Goal: Navigation & Orientation: Find specific page/section

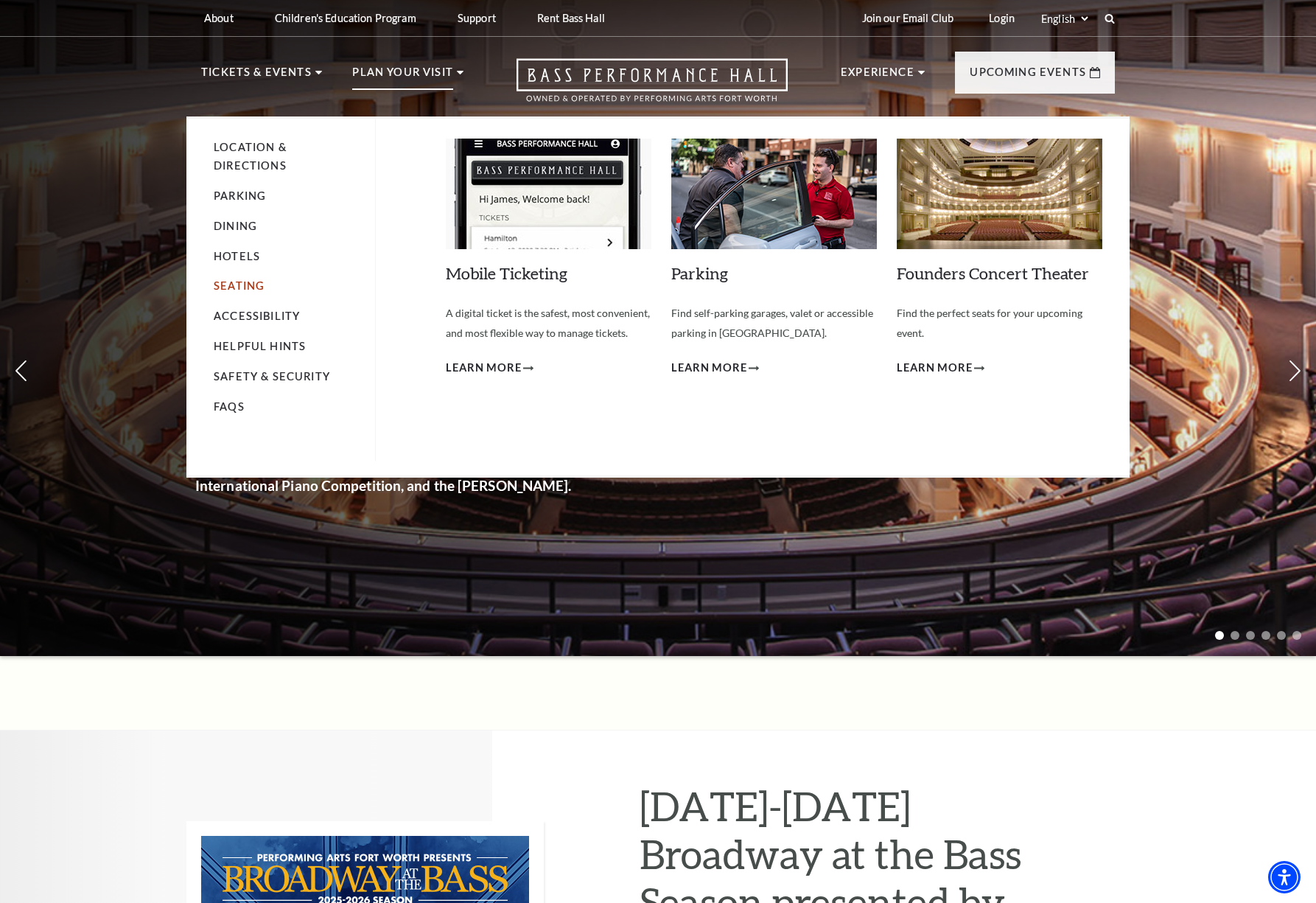
click at [244, 280] on link "Seating" at bounding box center [238, 286] width 50 height 13
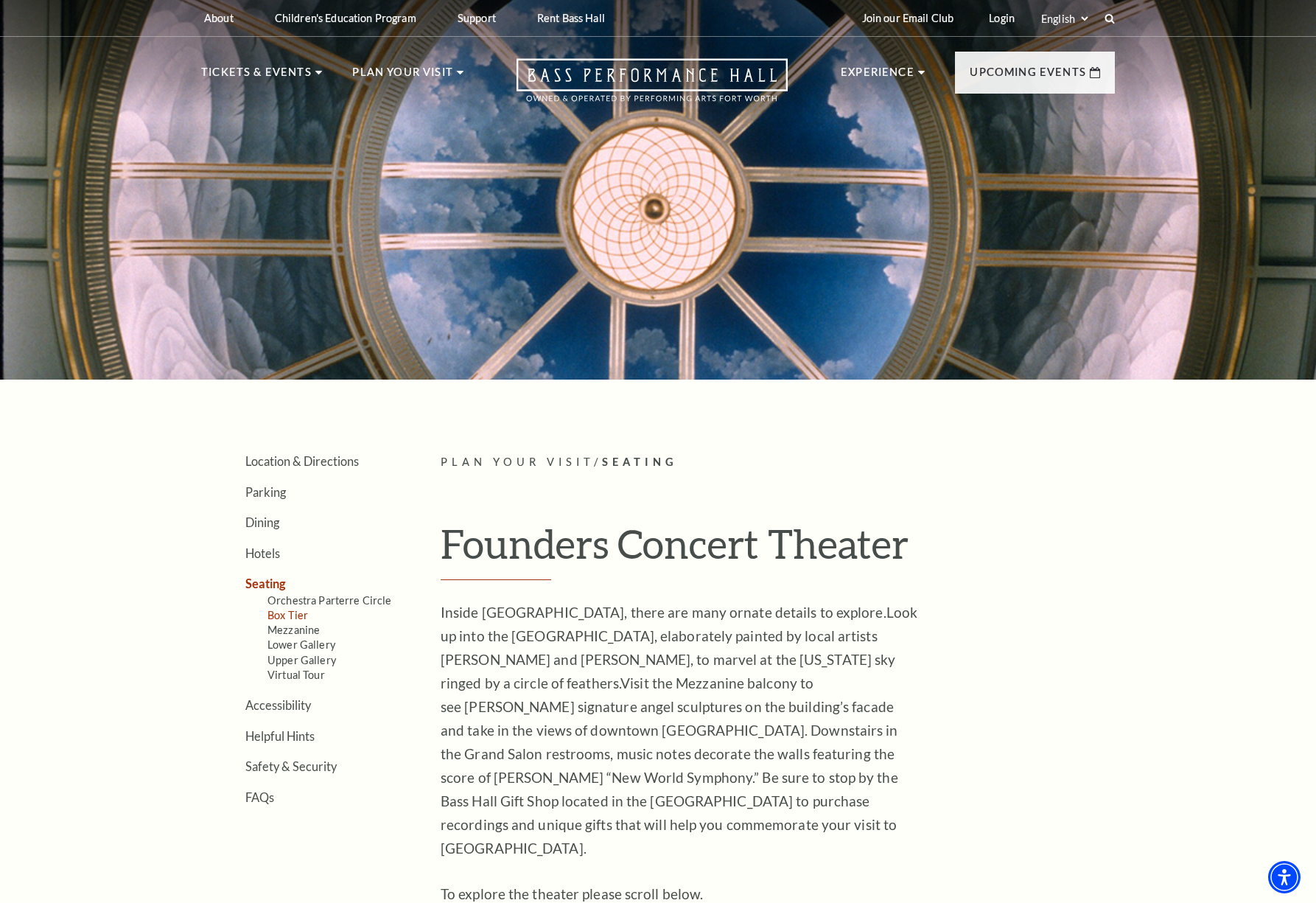
click at [297, 611] on link "Box Tier" at bounding box center [288, 615] width 40 height 13
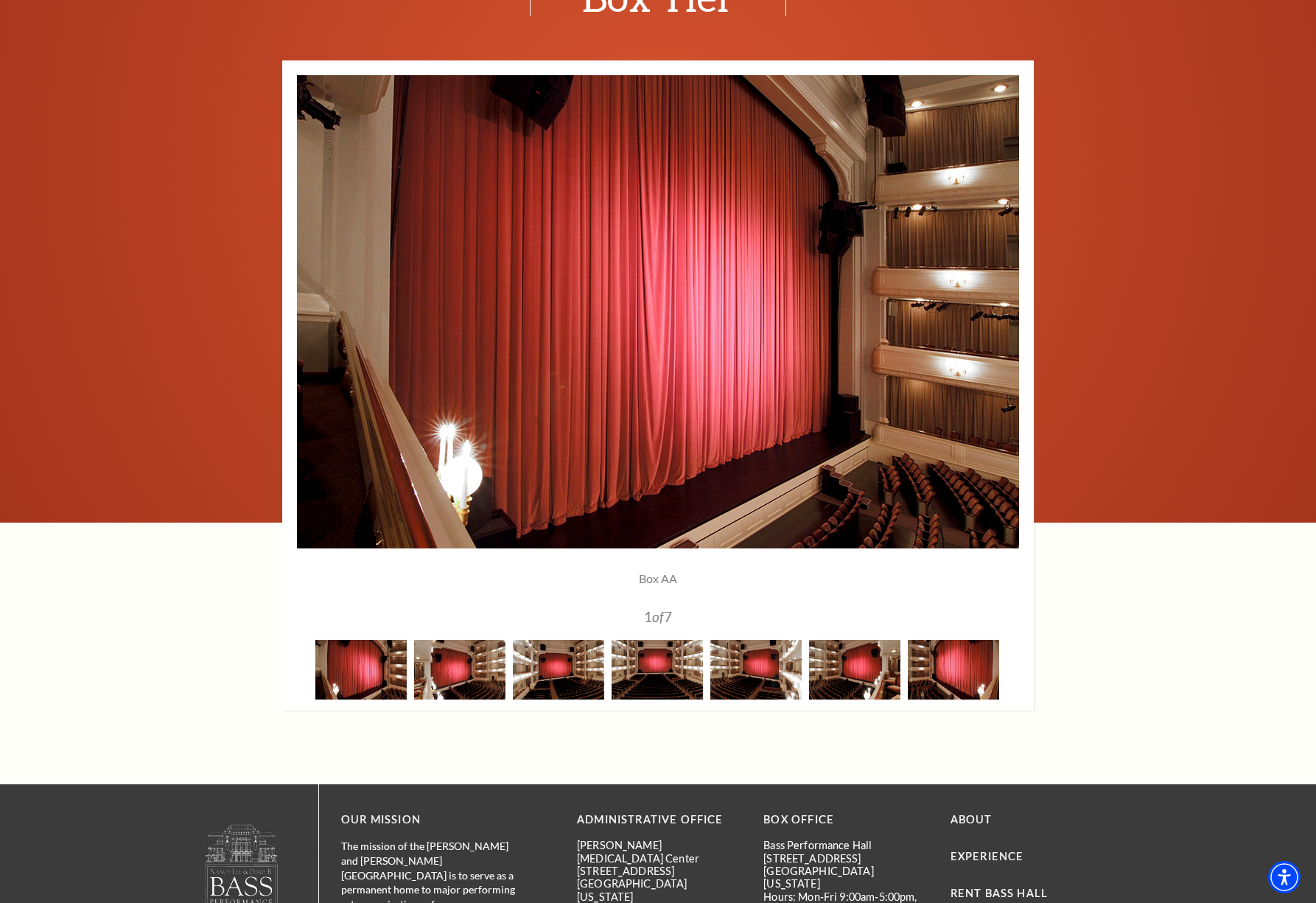
scroll to position [1050, 0]
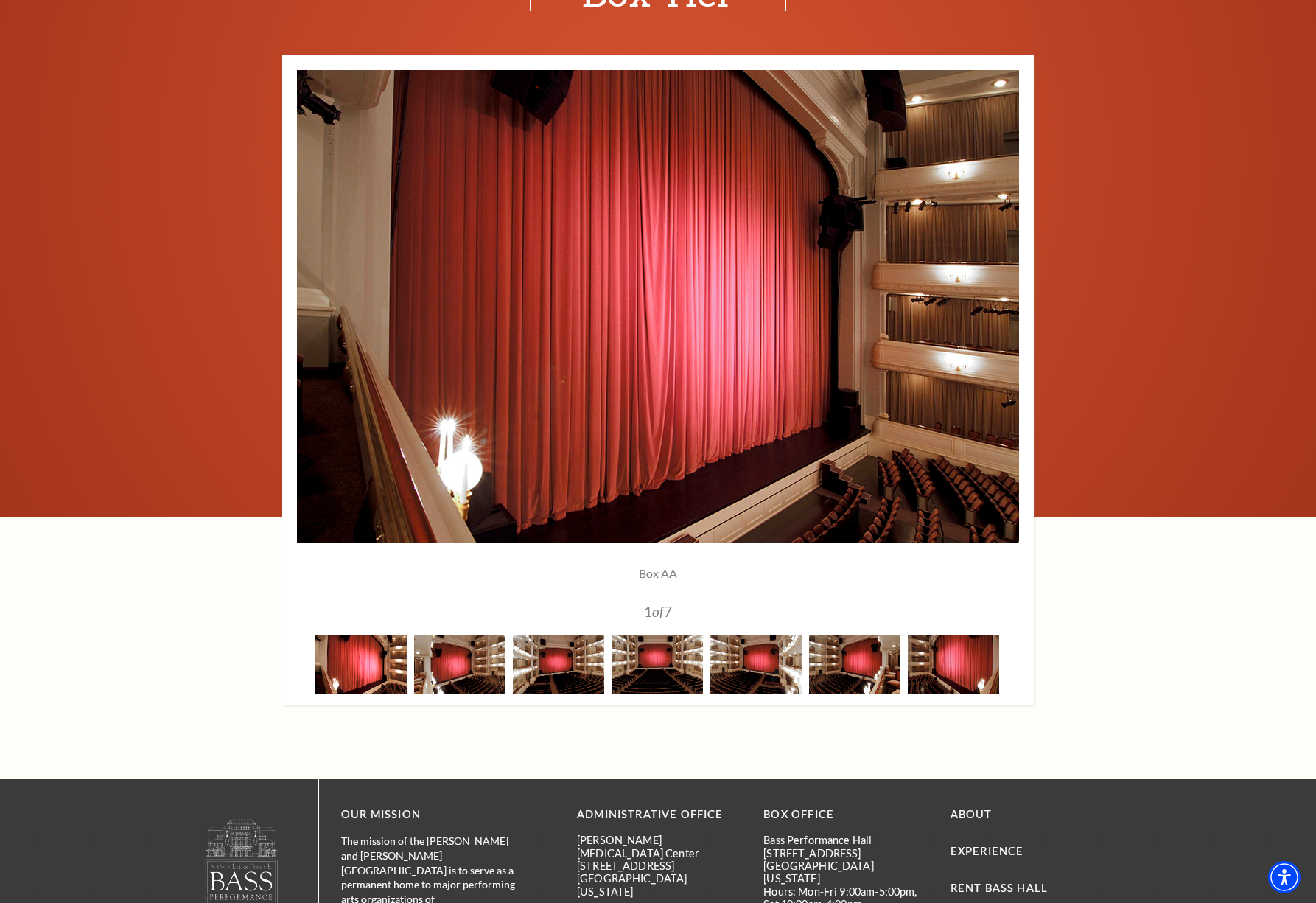
click at [376, 666] on img at bounding box center [361, 664] width 92 height 60
click at [474, 670] on img at bounding box center [460, 664] width 92 height 60
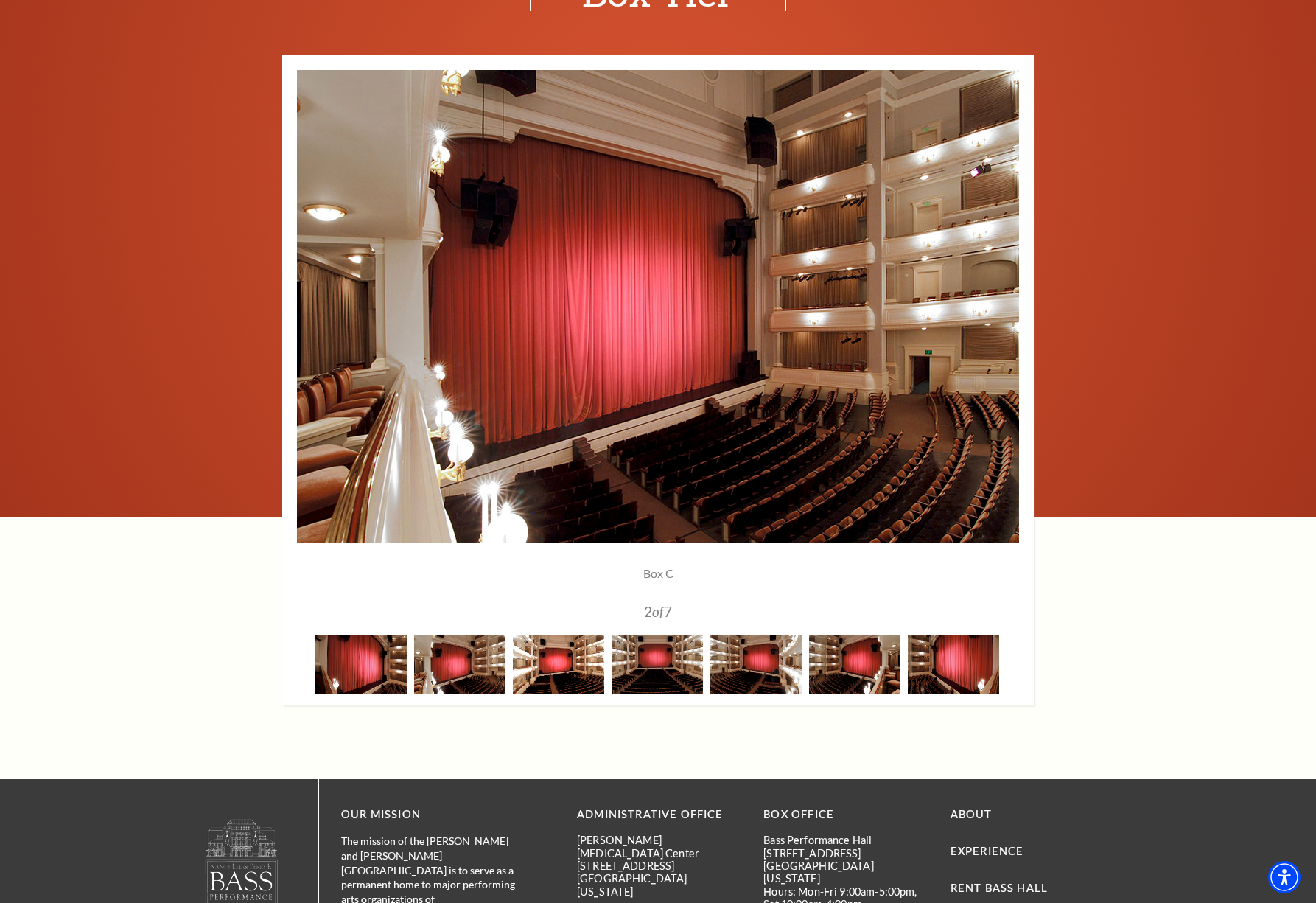
click at [547, 670] on img at bounding box center [558, 664] width 92 height 60
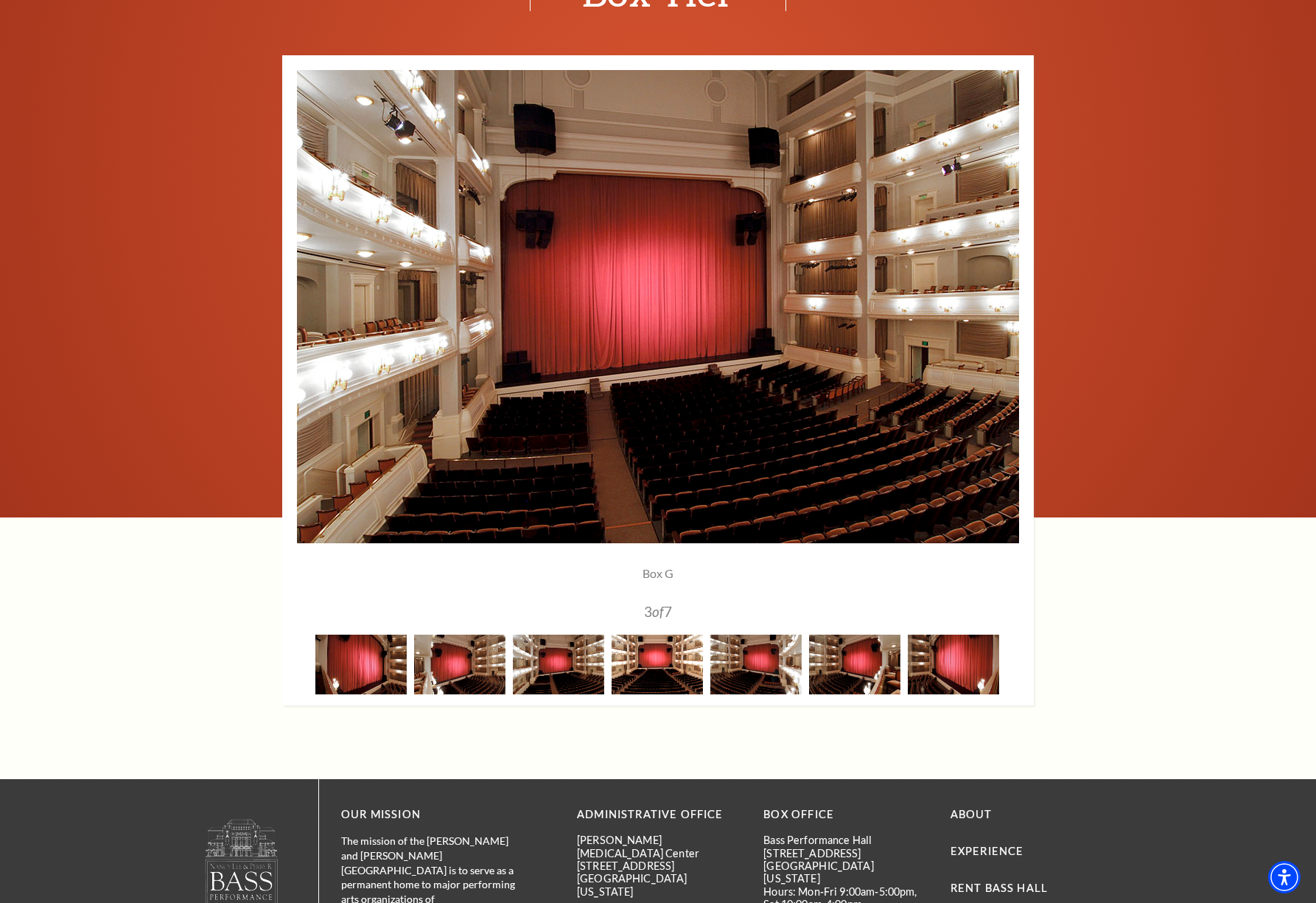
click at [633, 672] on img at bounding box center [658, 664] width 92 height 60
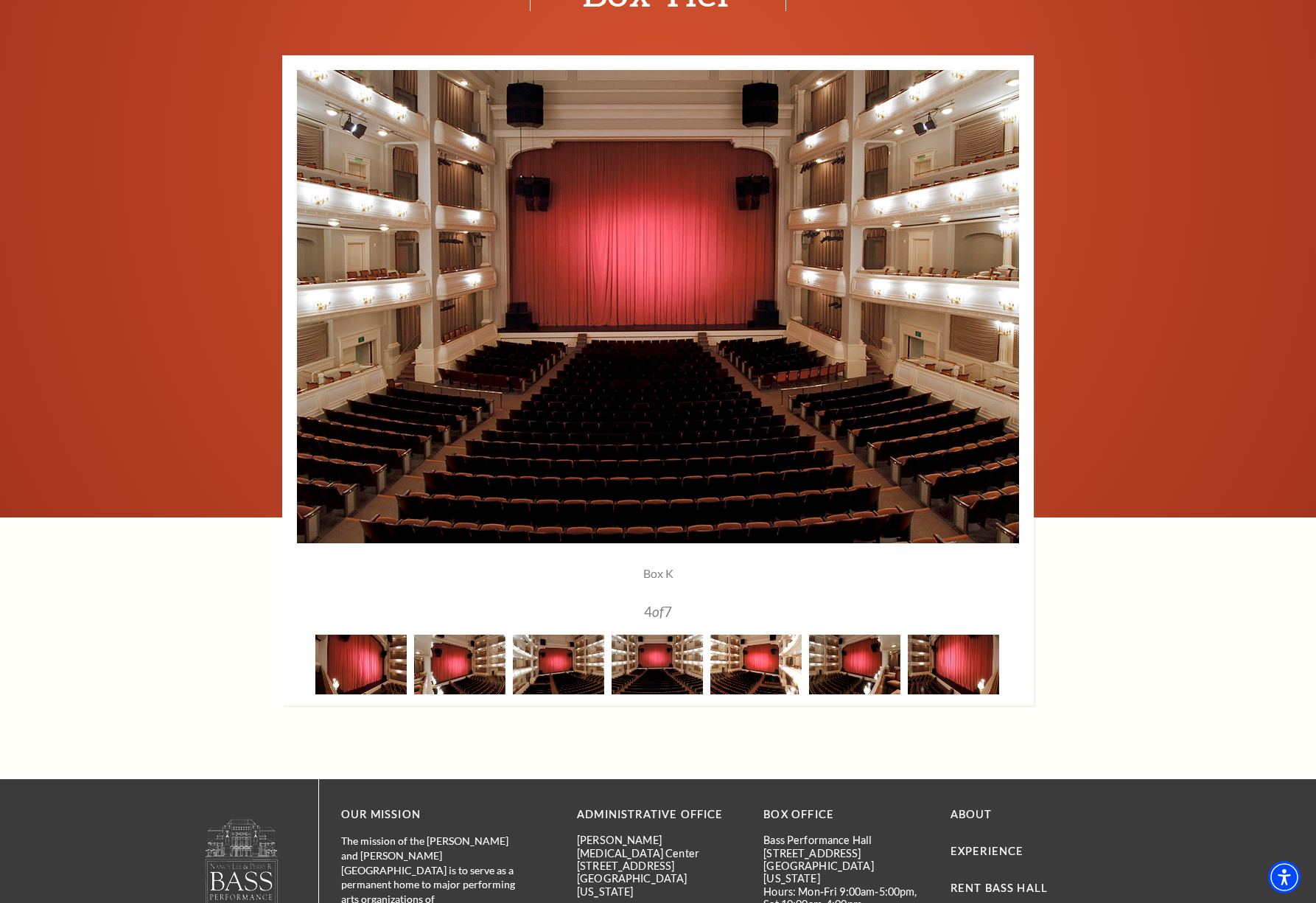
click at [776, 666] on img at bounding box center [757, 664] width 92 height 60
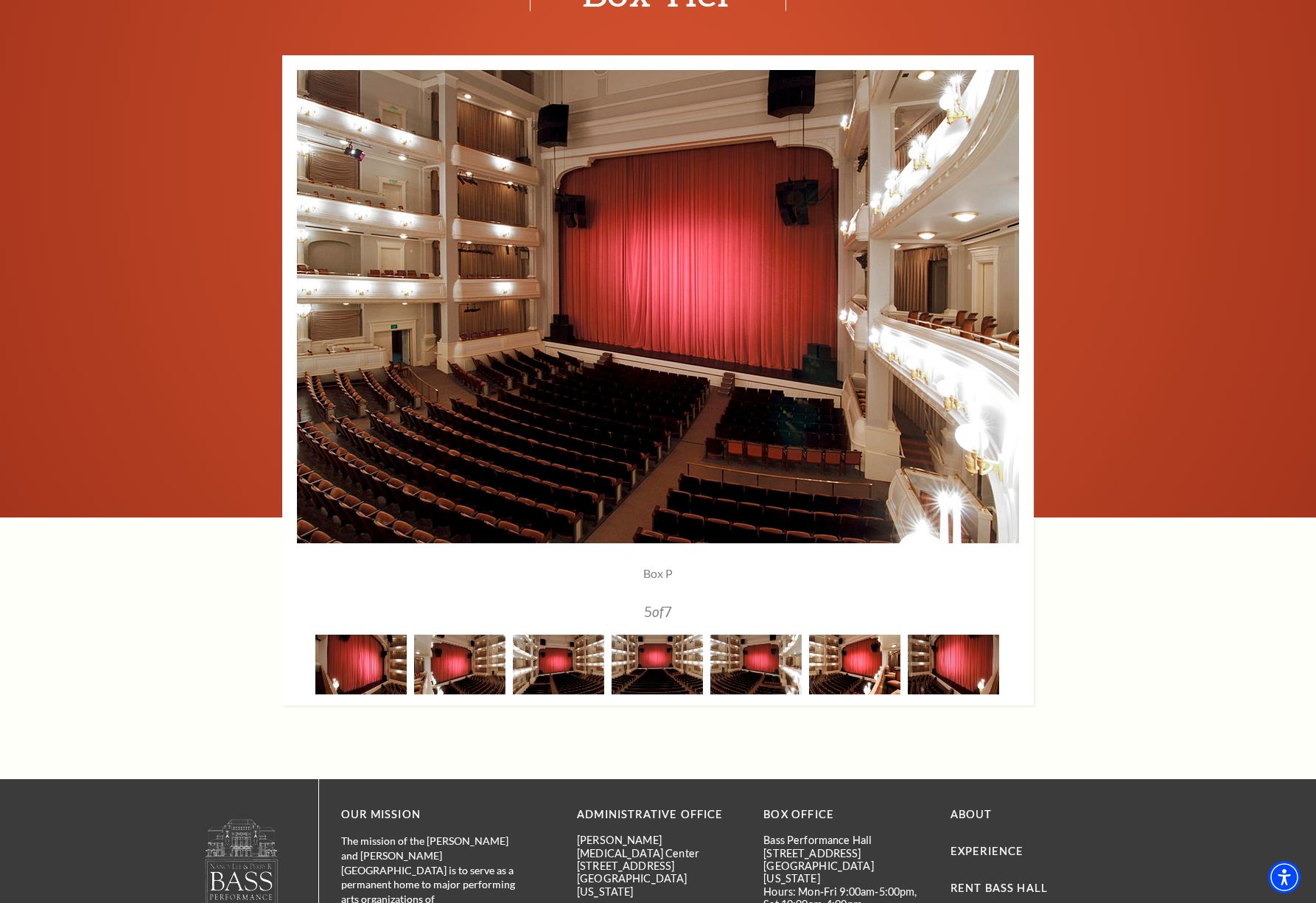
click at [855, 665] on img at bounding box center [856, 664] width 92 height 60
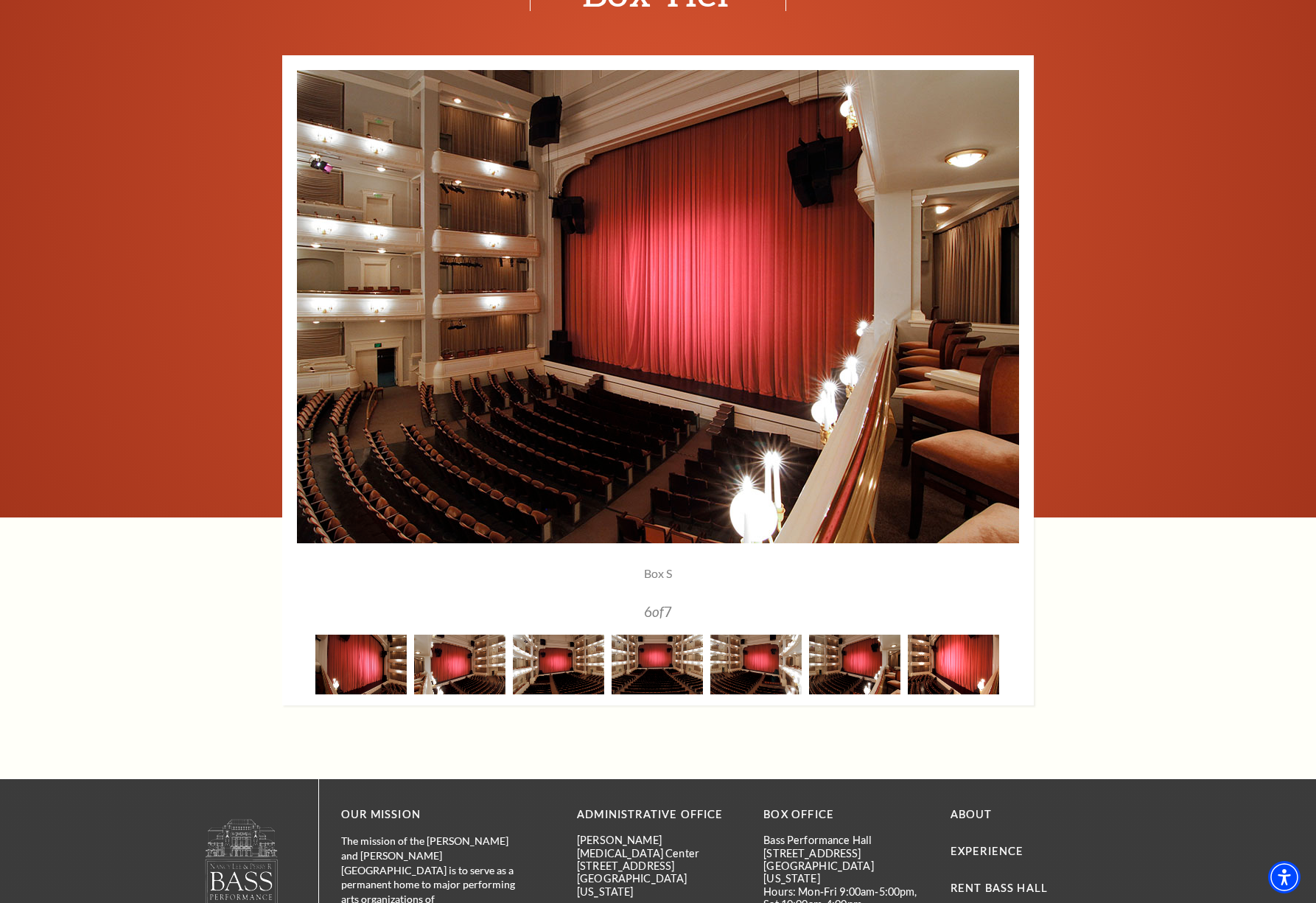
scroll to position [1050, 0]
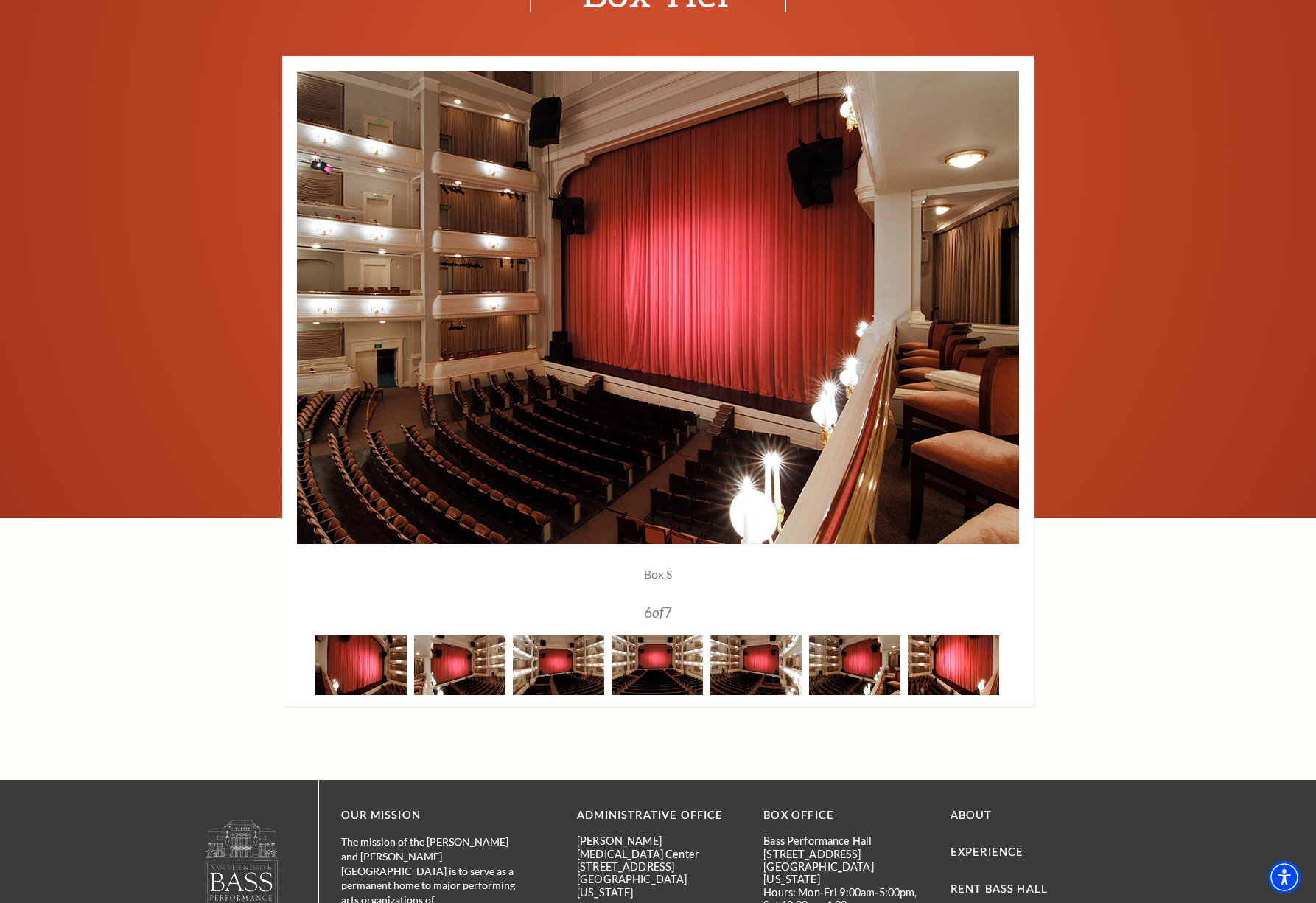
click at [943, 665] on img at bounding box center [954, 665] width 92 height 60
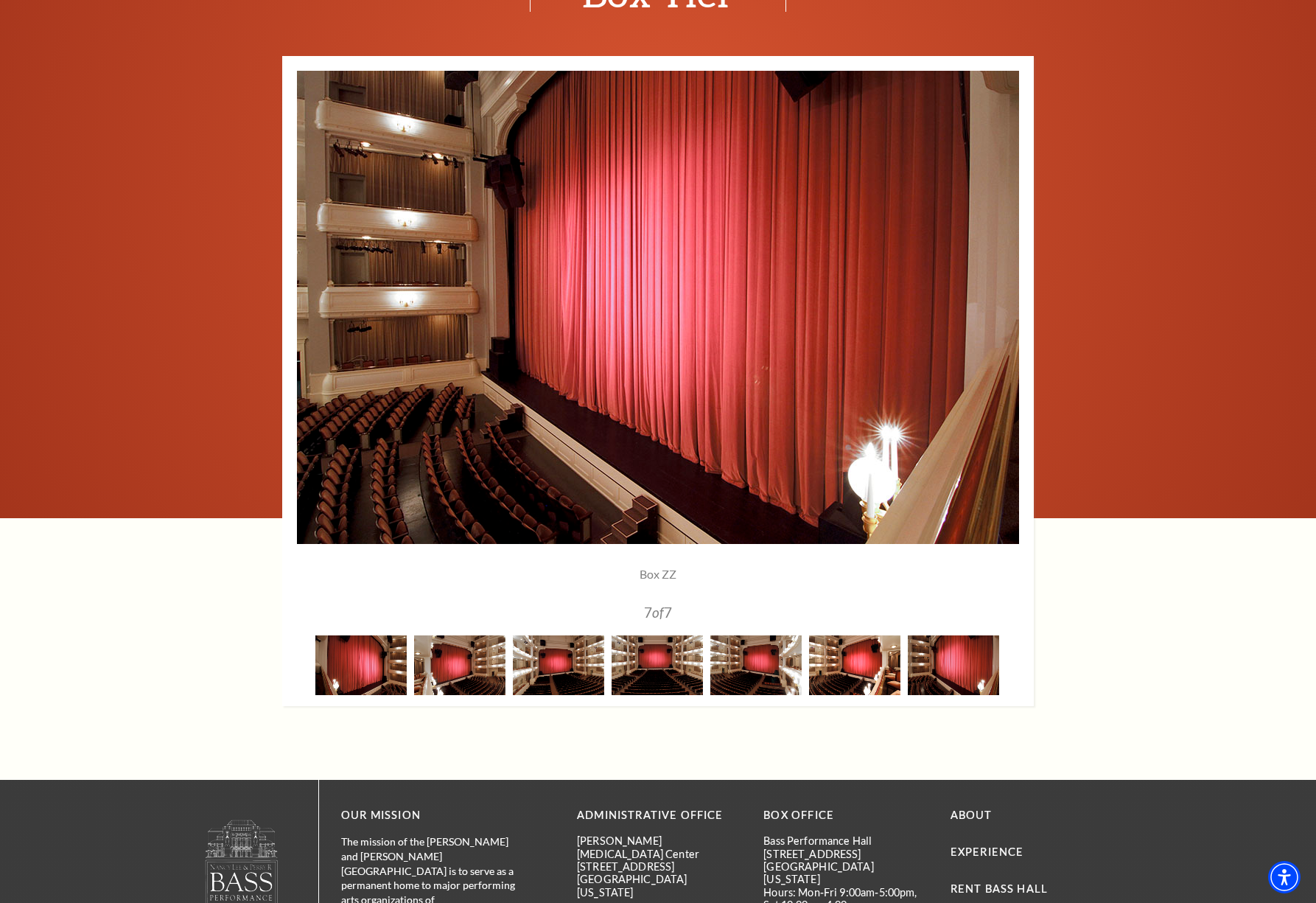
click at [862, 670] on img at bounding box center [856, 665] width 92 height 60
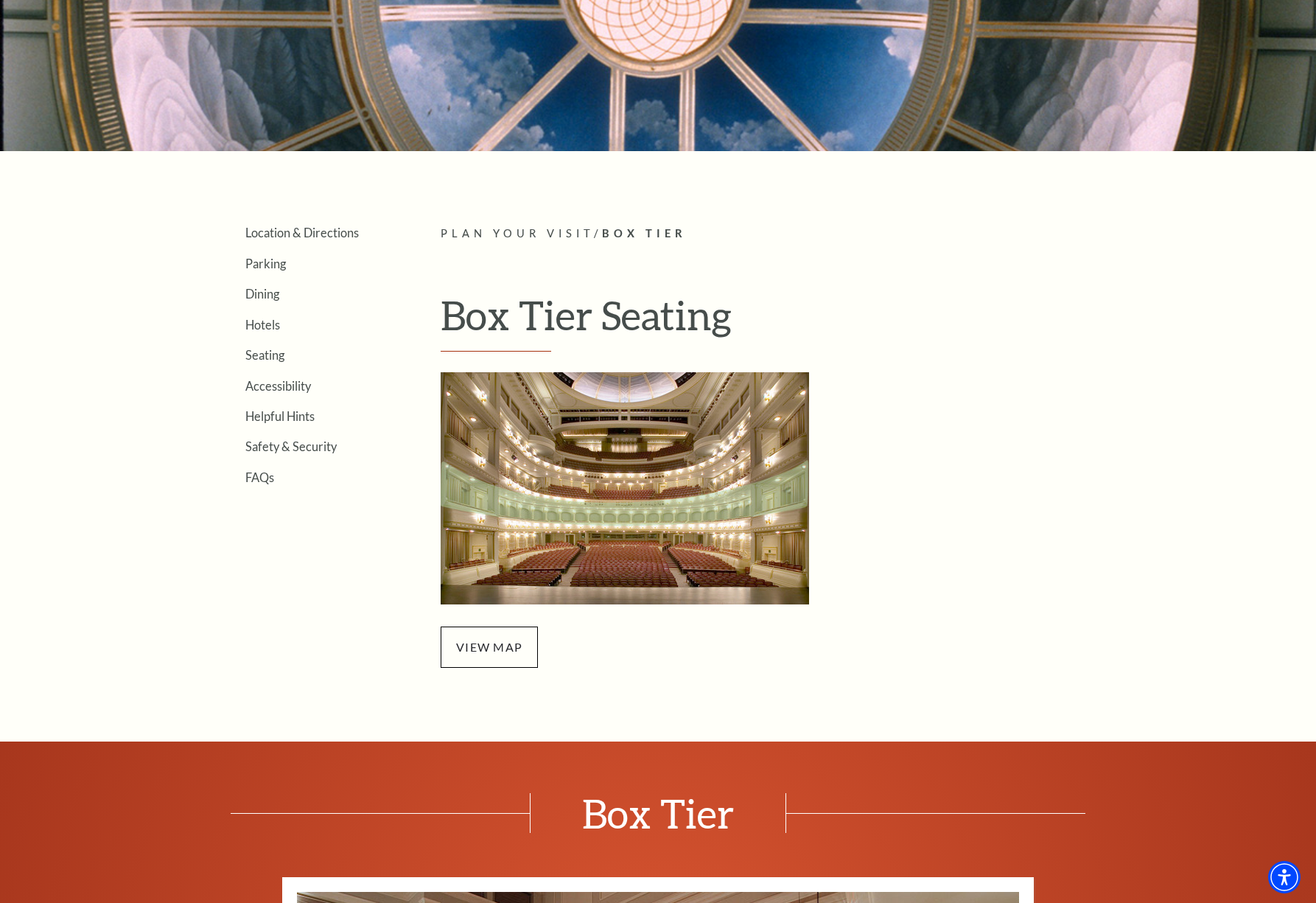
scroll to position [202, 0]
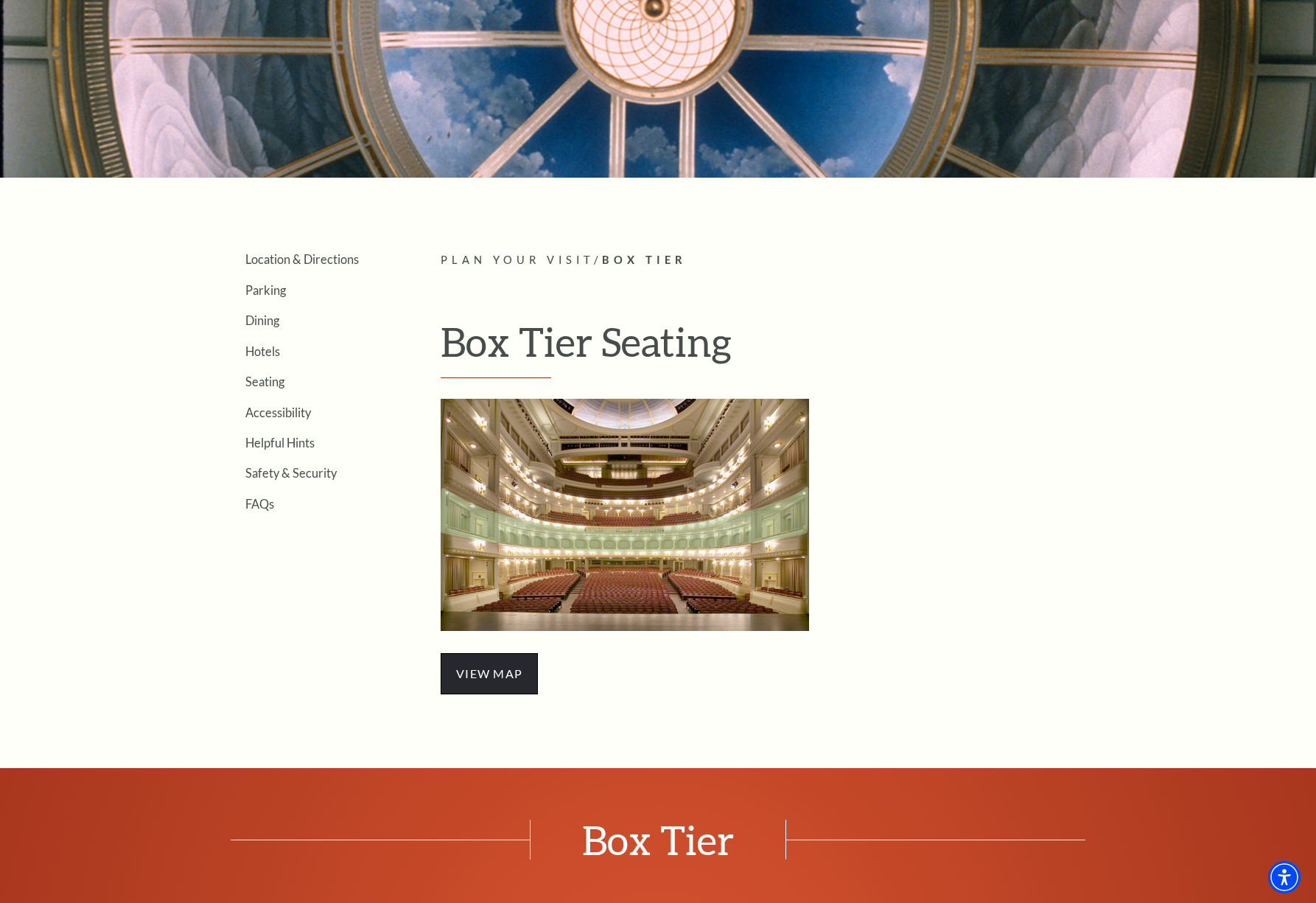
click at [473, 683] on span "view map" at bounding box center [490, 673] width 97 height 41
